Goal: Find specific fact: Find specific fact

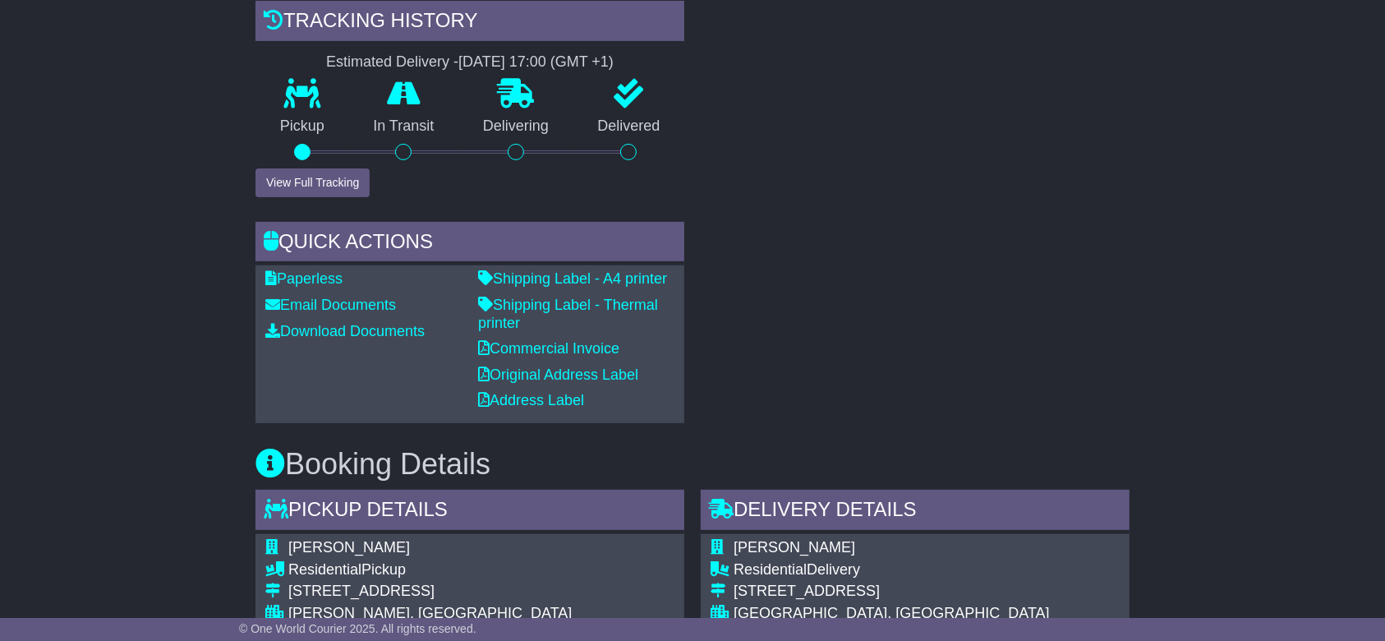
scroll to position [142, 0]
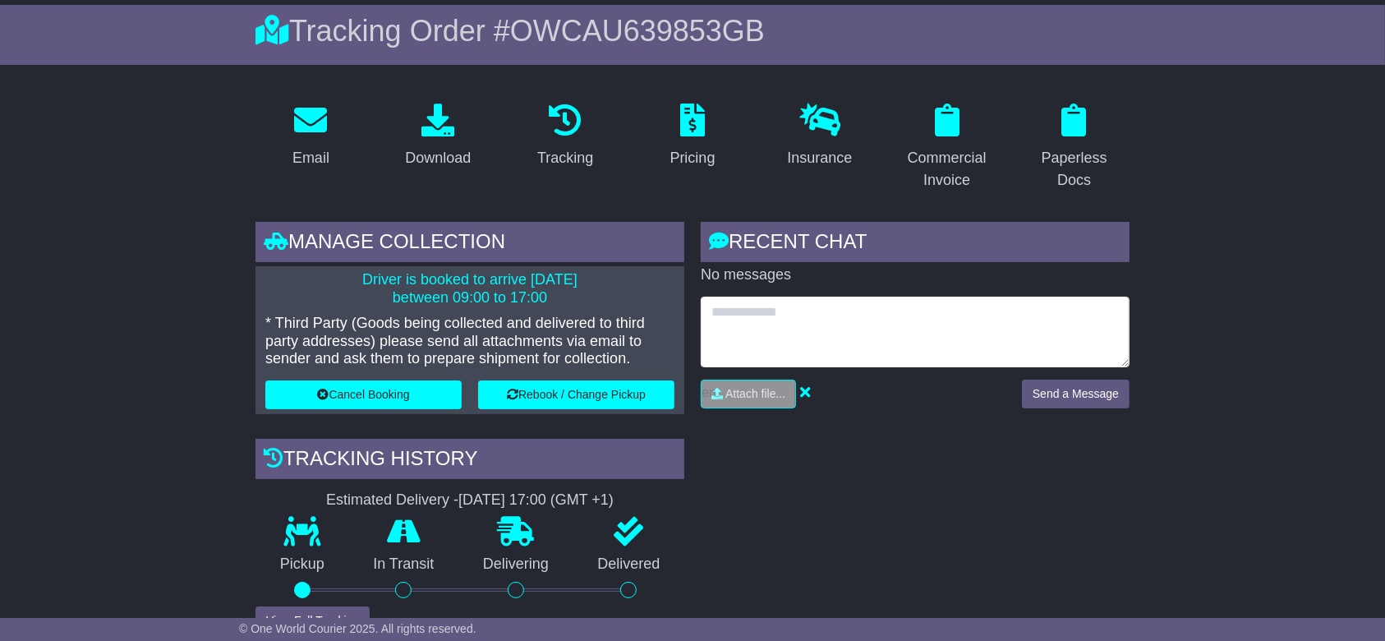
click at [803, 329] on textarea at bounding box center [915, 332] width 429 height 71
type textarea "**********"
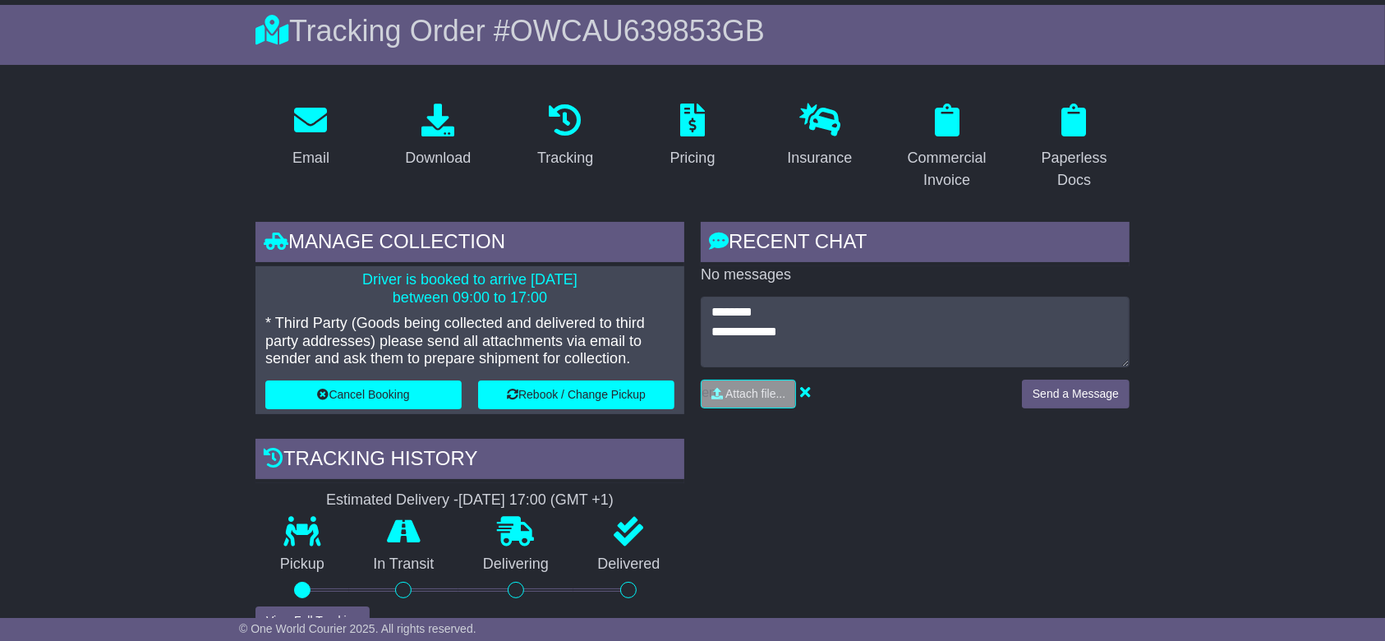
click at [674, 296] on div "Driver is booked to arrive 29 Aug 2025 between 09:00 to 17:00 * Third Party (Go…" at bounding box center [469, 340] width 429 height 148
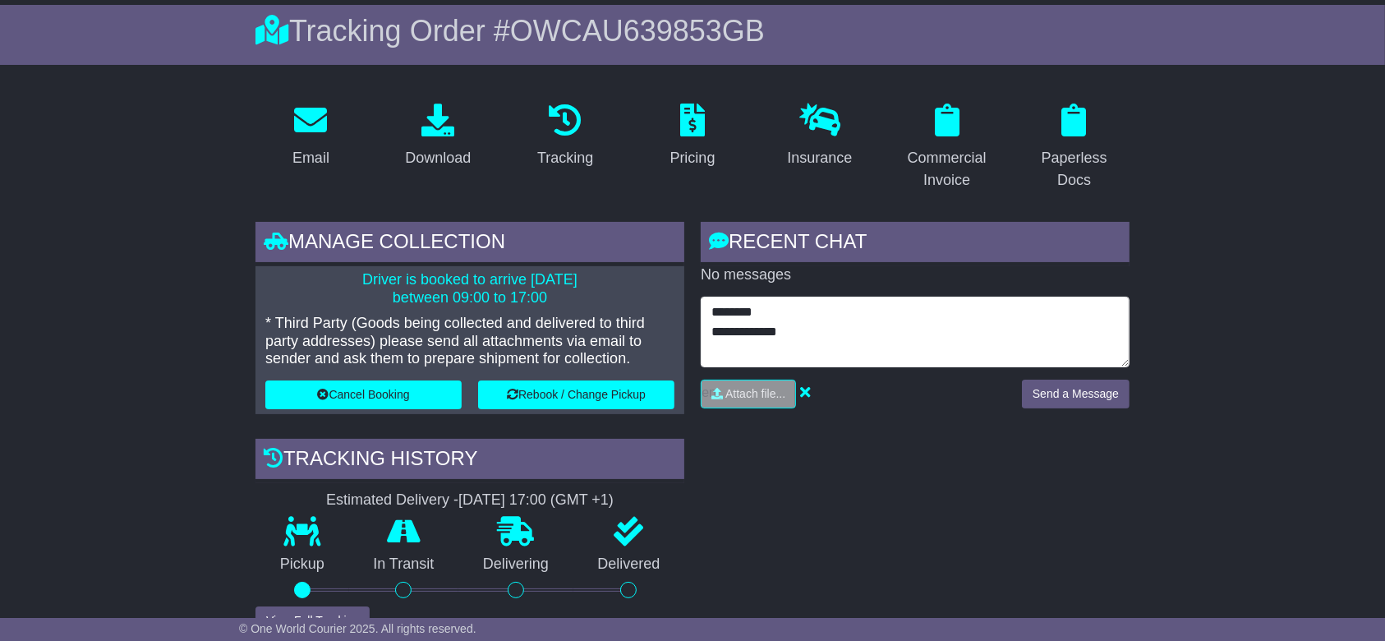
drag, startPoint x: 798, startPoint y: 338, endPoint x: 692, endPoint y: 308, distance: 110.0
click at [693, 308] on div "**********" at bounding box center [915, 541] width 445 height 639
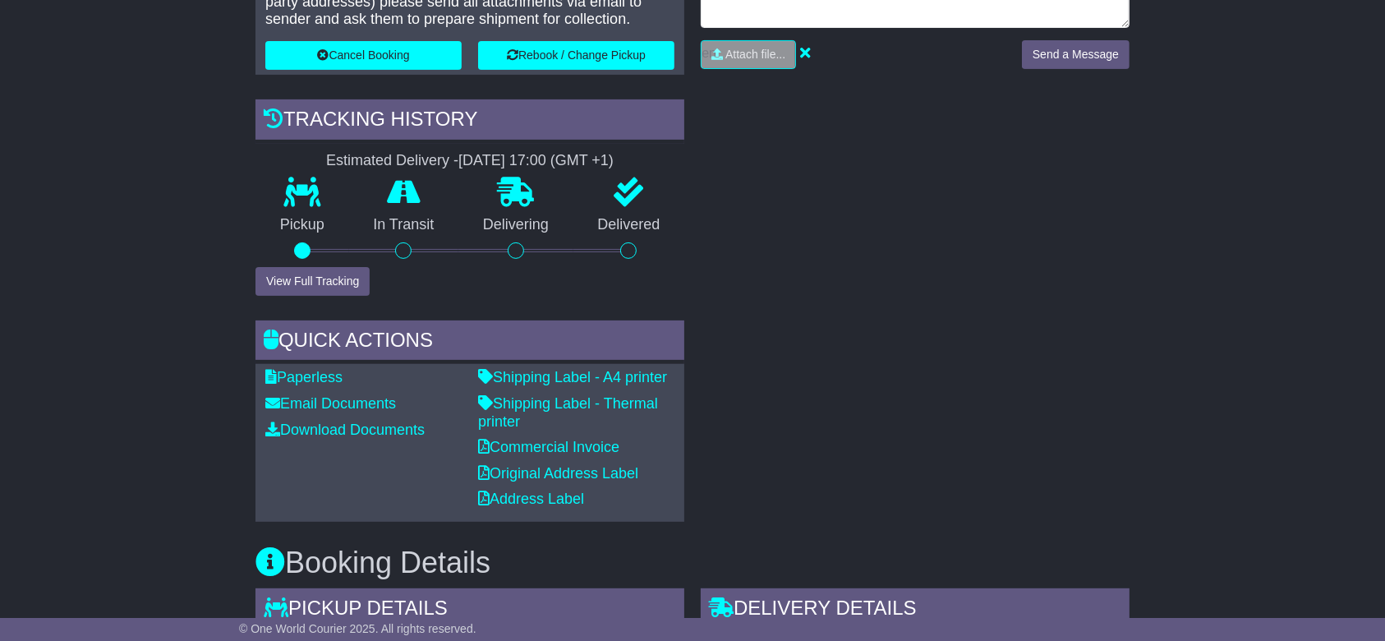
scroll to position [33, 0]
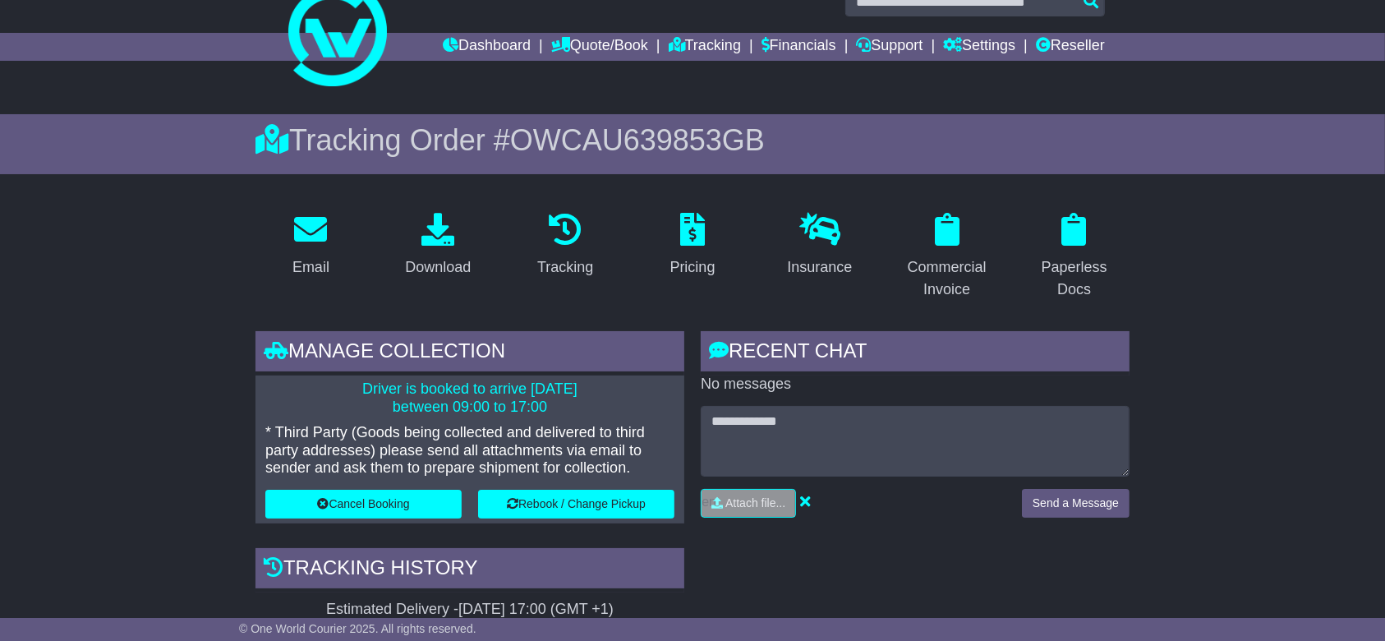
click at [653, 129] on span "OWCAU639853GB" at bounding box center [637, 140] width 255 height 34
copy span "OWCAU639853GB"
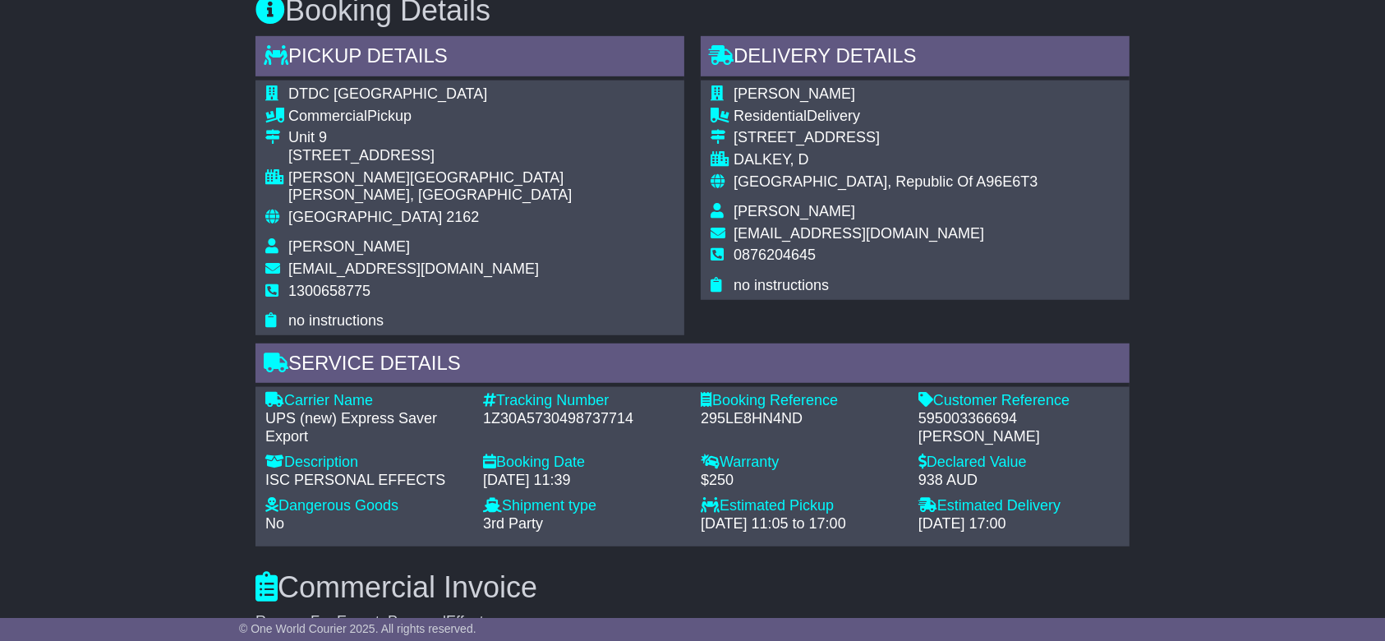
scroll to position [1095, 0]
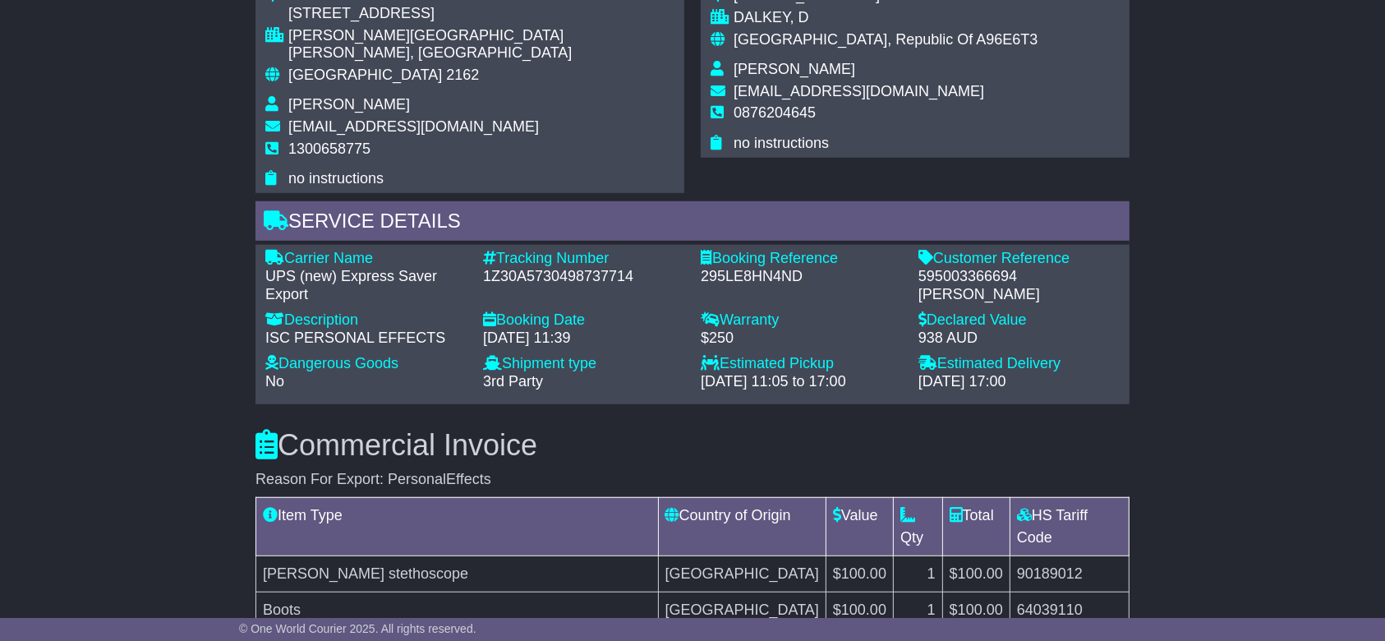
click at [973, 268] on div "595003366694 [PERSON_NAME]" at bounding box center [1018, 285] width 201 height 35
copy div "595003366694"
